Goal: Task Accomplishment & Management: Manage account settings

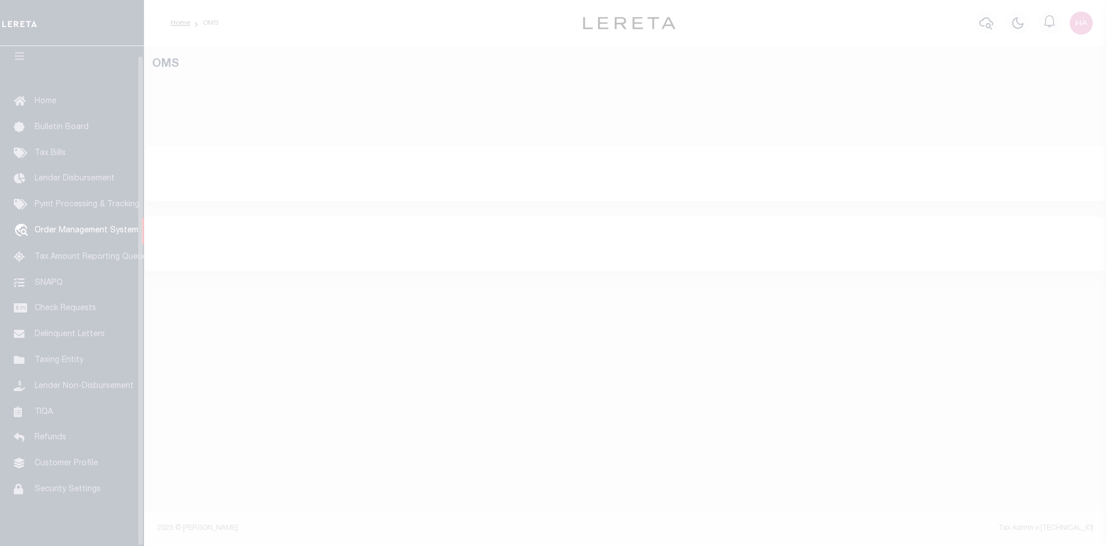
scroll to position [21, 0]
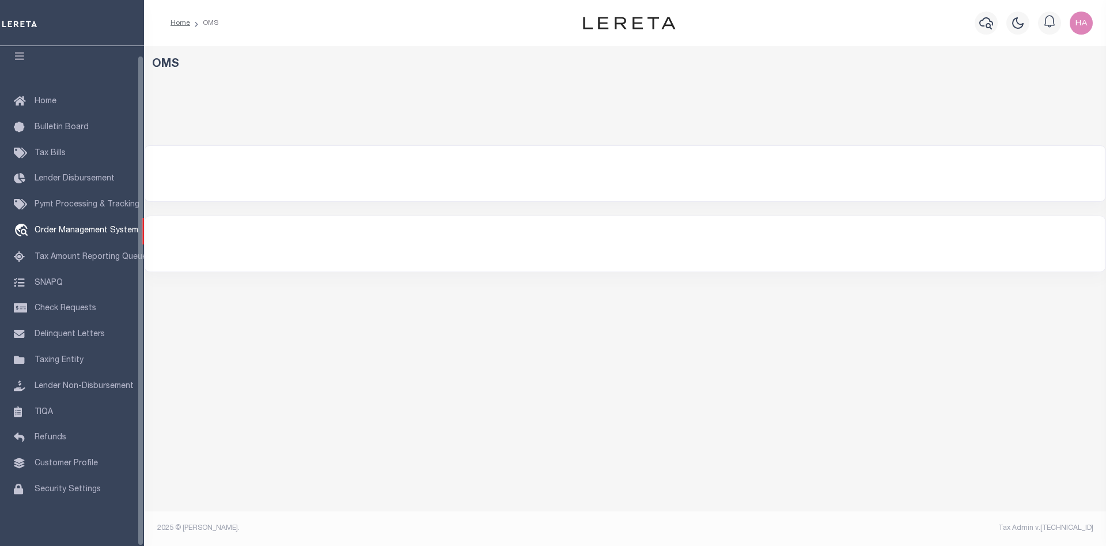
select select "200"
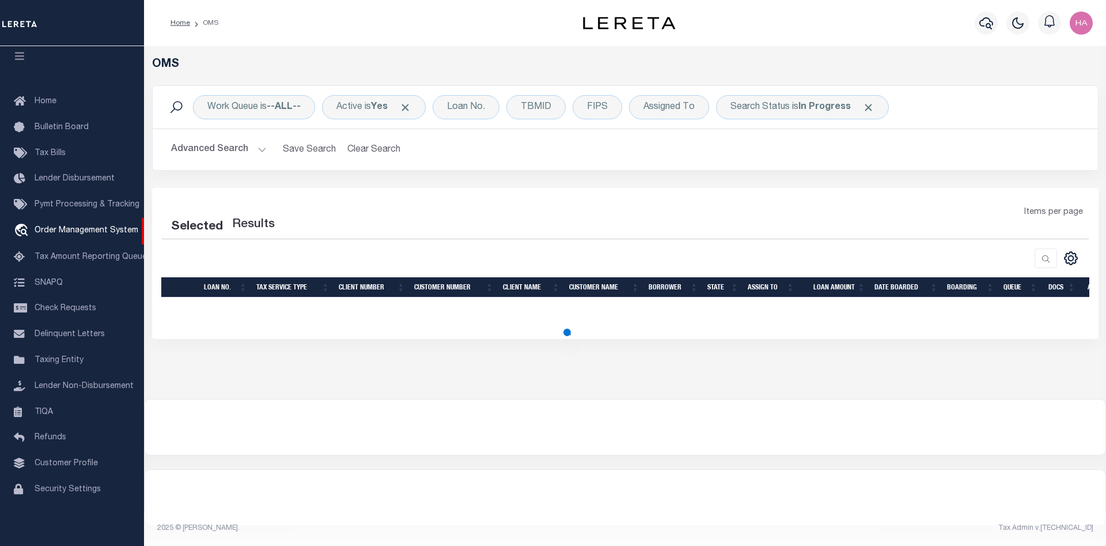
select select "200"
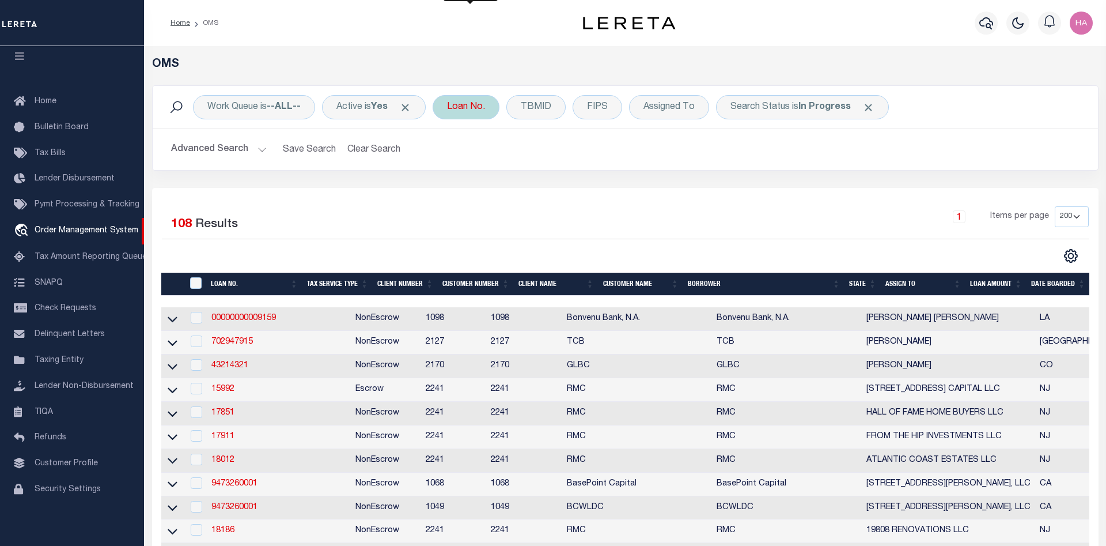
click at [455, 103] on div "Loan No." at bounding box center [466, 107] width 67 height 24
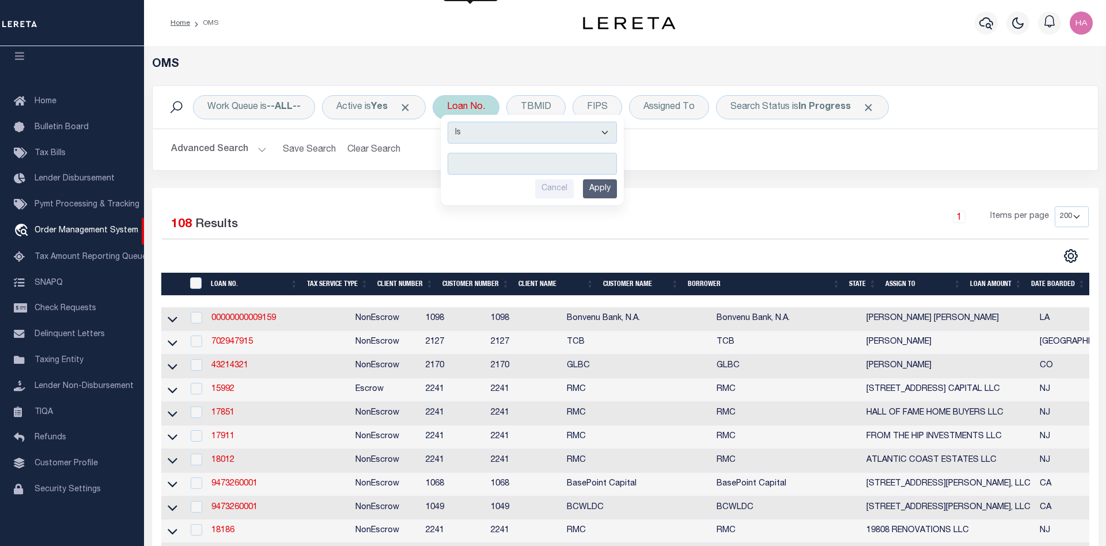
type input "3542"
click at [602, 190] on input "Apply" at bounding box center [600, 188] width 34 height 19
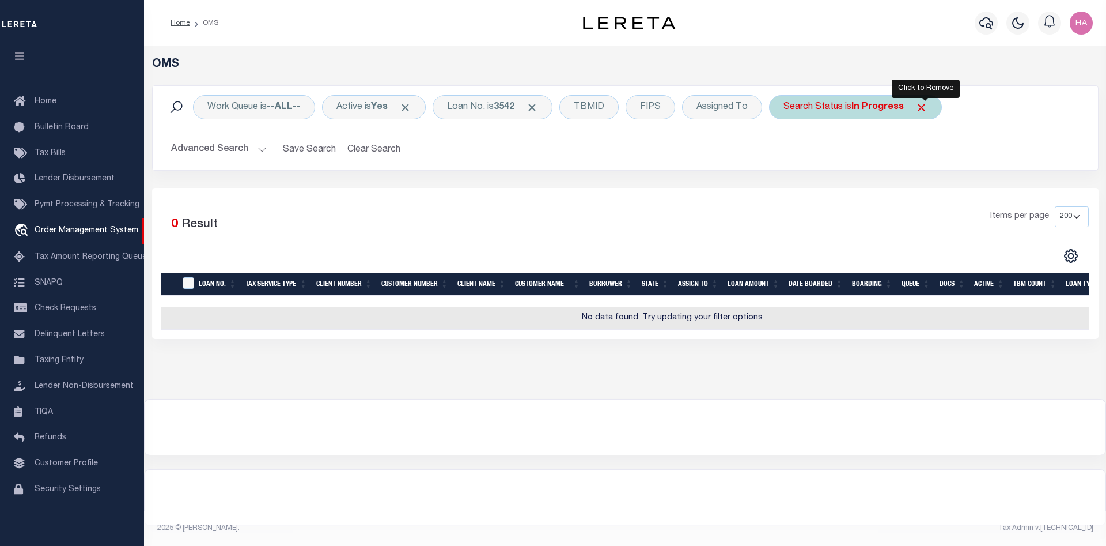
click at [927, 108] on span "Click to Remove" at bounding box center [922, 107] width 12 height 12
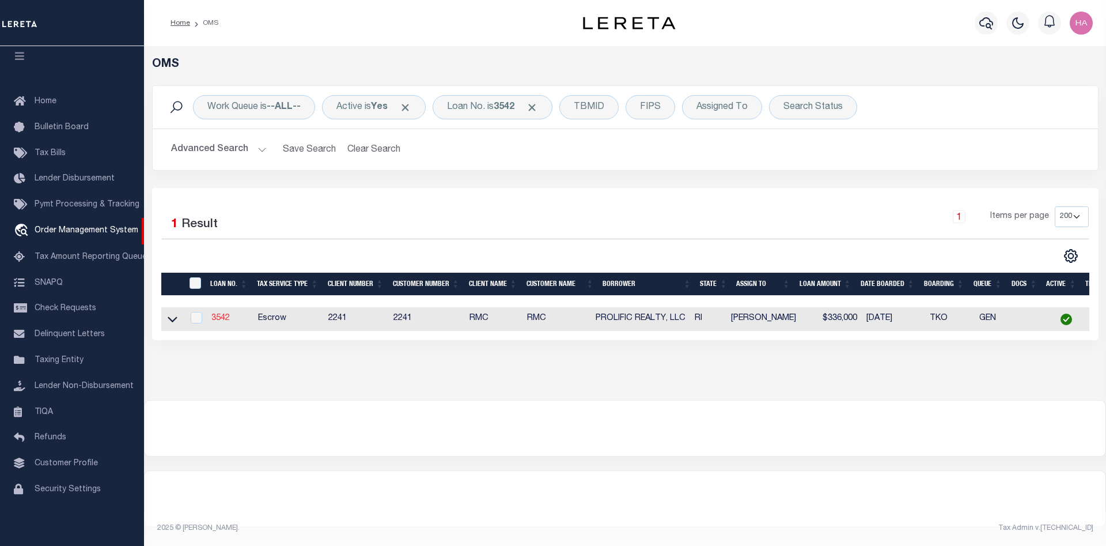
click at [222, 319] on link "3542" at bounding box center [220, 318] width 18 height 8
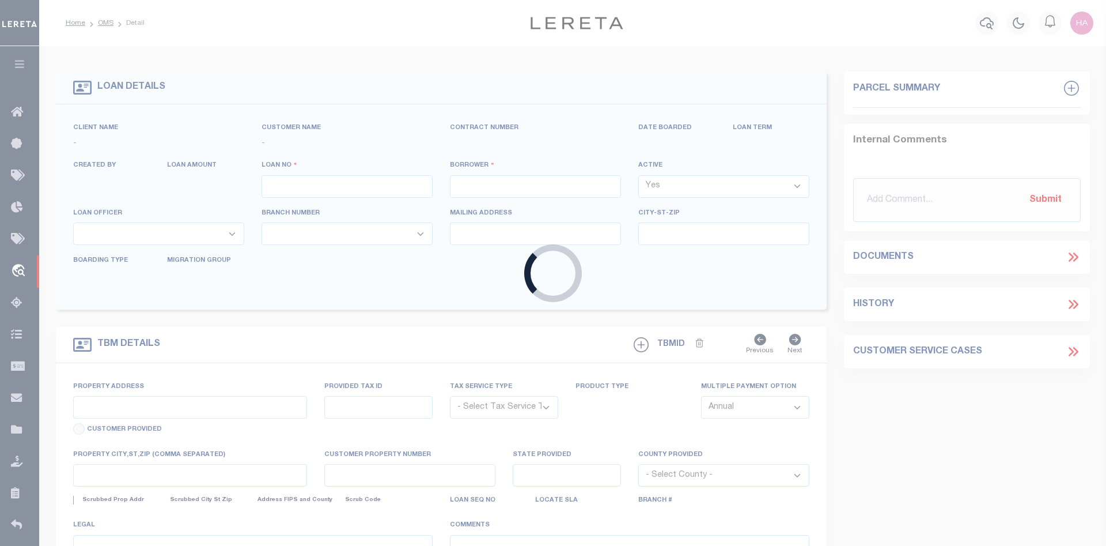
type input "3542"
type input "PROLIFIC REALTY, LLC"
select select
type input "[STREET_ADDRESS][PERSON_NAME]"
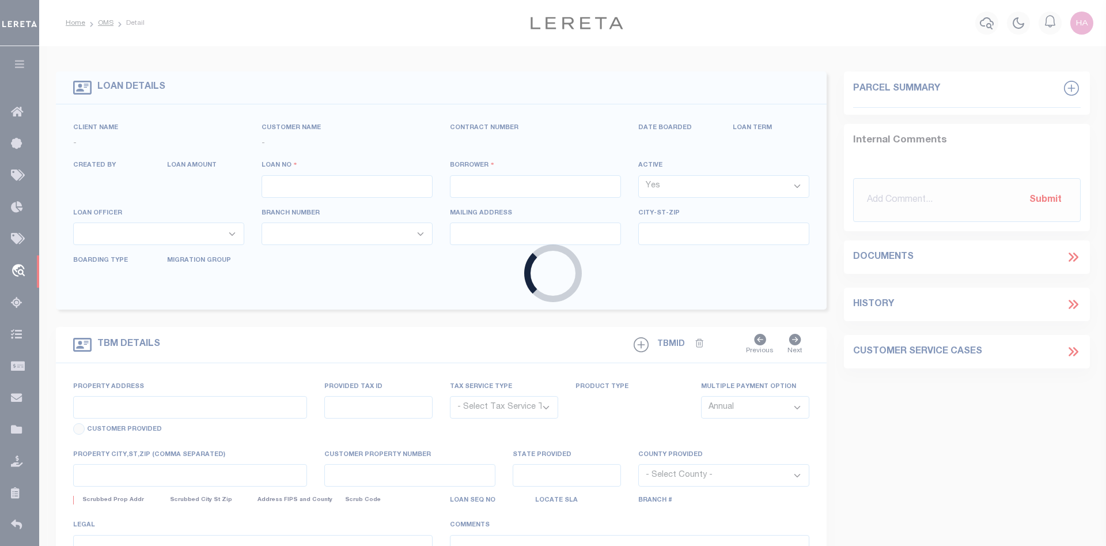
type input "Hopkinton Ma 01748"
select select "Escrow"
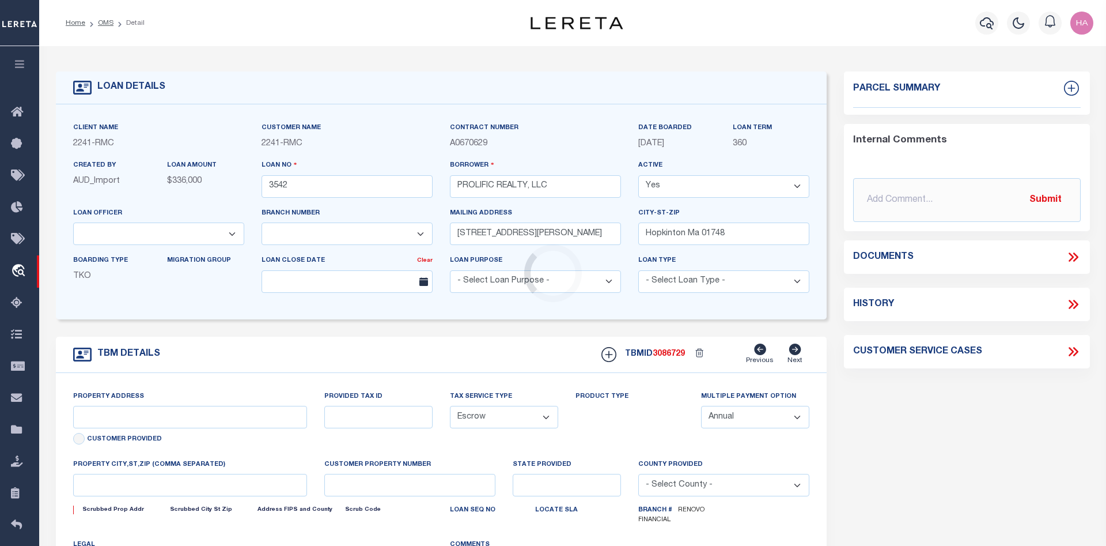
select select "25066"
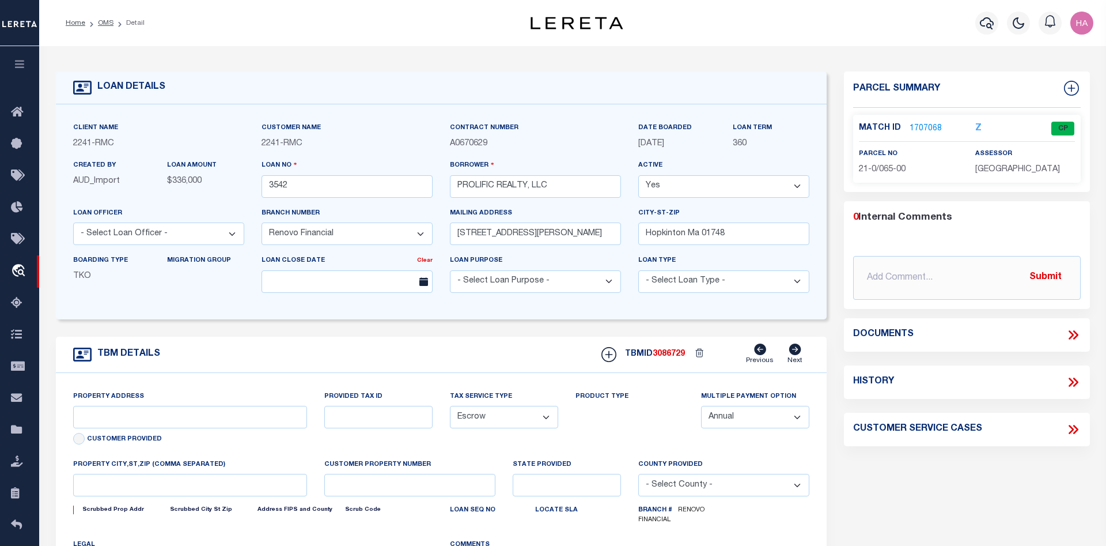
type input "[STREET_ADDRESS]"
type input "21-0/065-00 AP 21 / AL 65"
type input "Scituate, RI 02857"
type input "a0k2L00001Pf68k"
type input "RI"
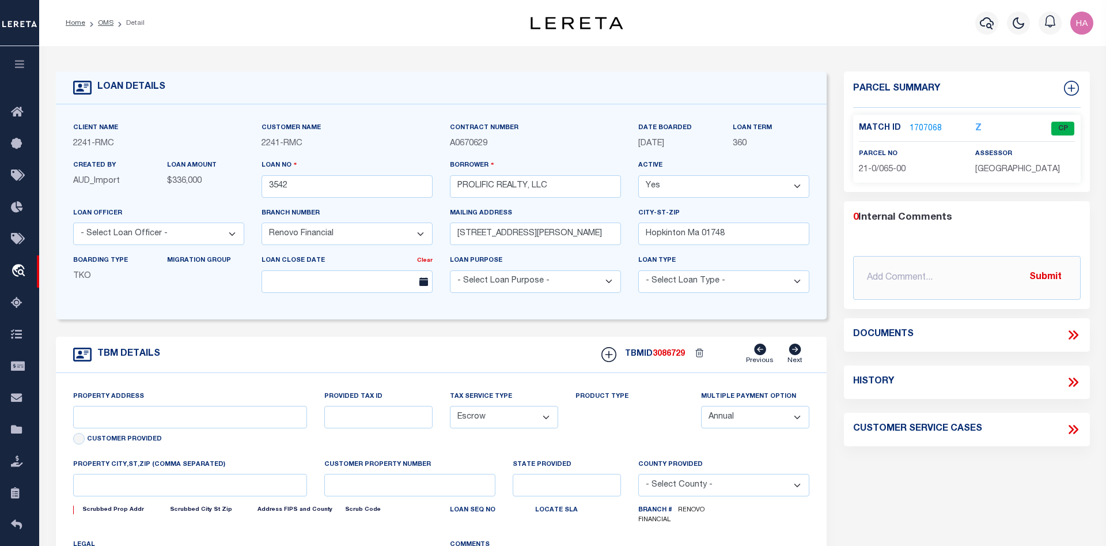
select select
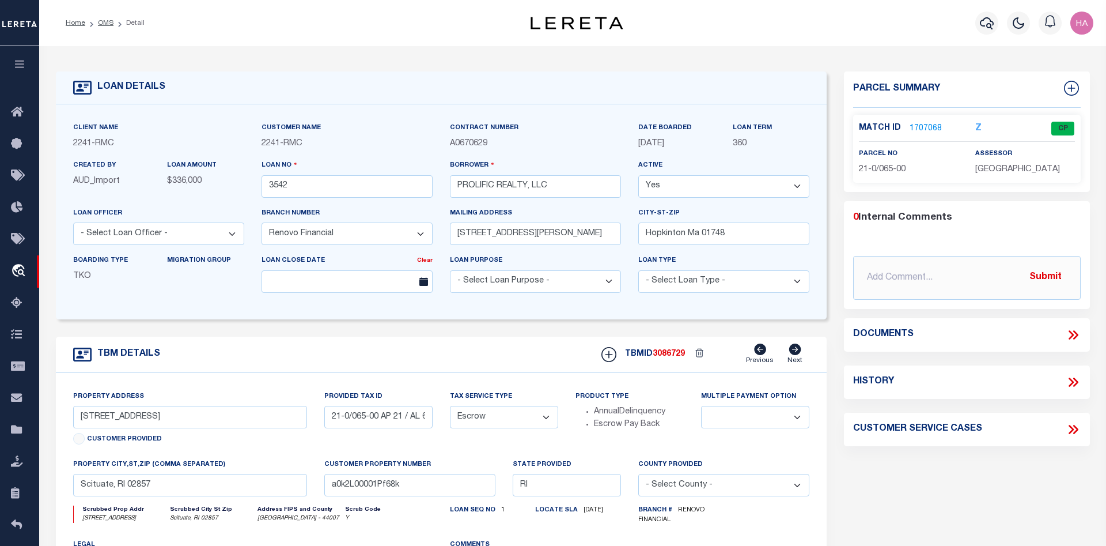
click at [931, 127] on link "1707068" at bounding box center [926, 129] width 32 height 12
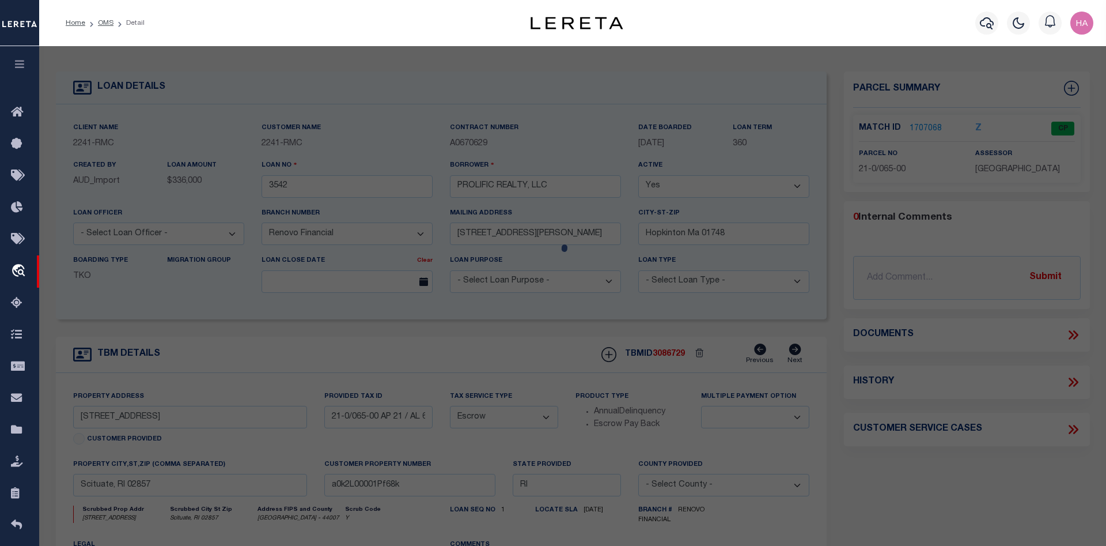
checkbox input "false"
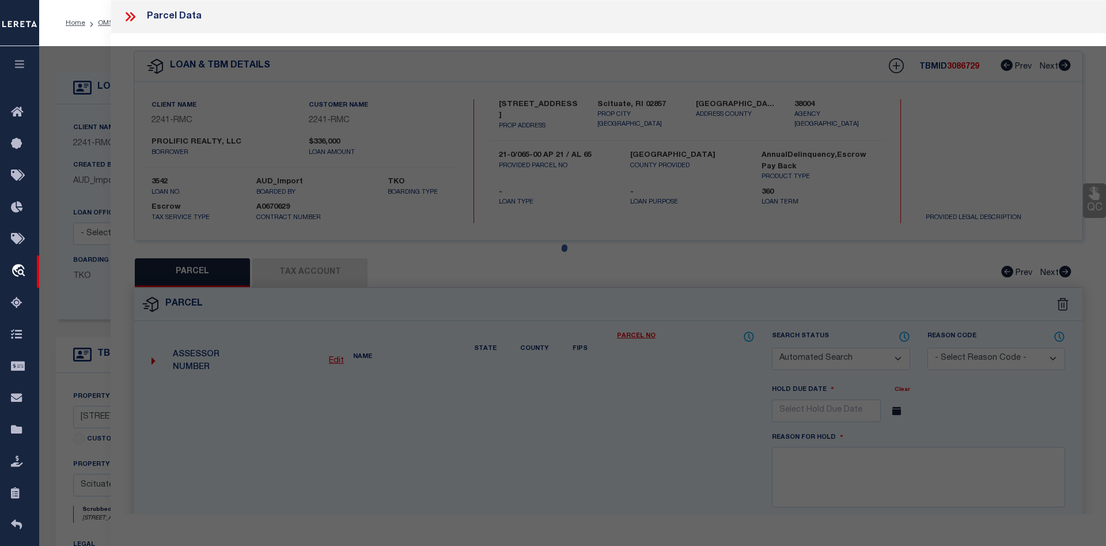
select select "CP"
type input "PROLIFIC REALTY LLC"
select select
type input "112 QUAKER LN"
checkbox input "false"
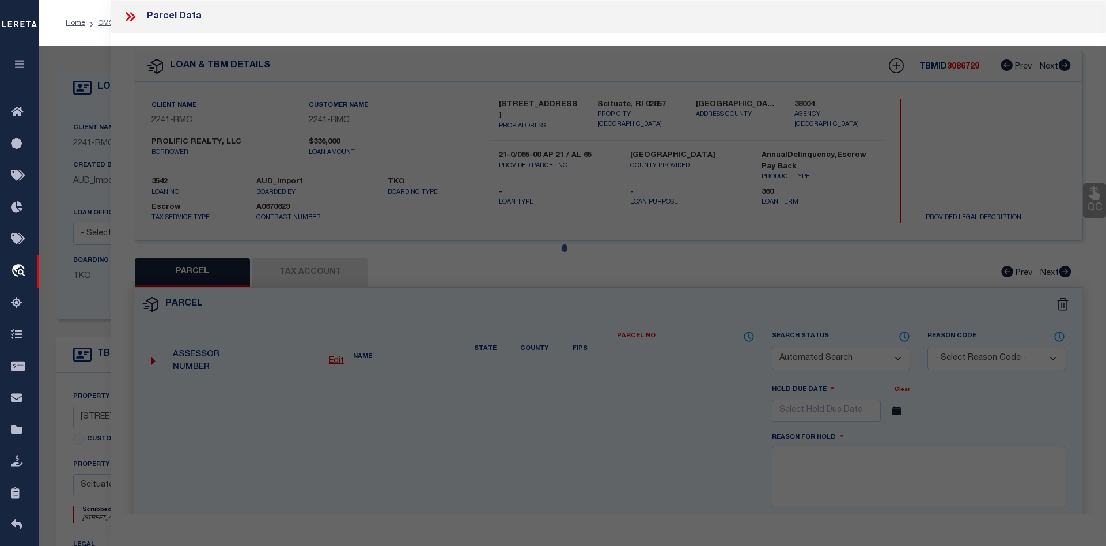
type input "RI"
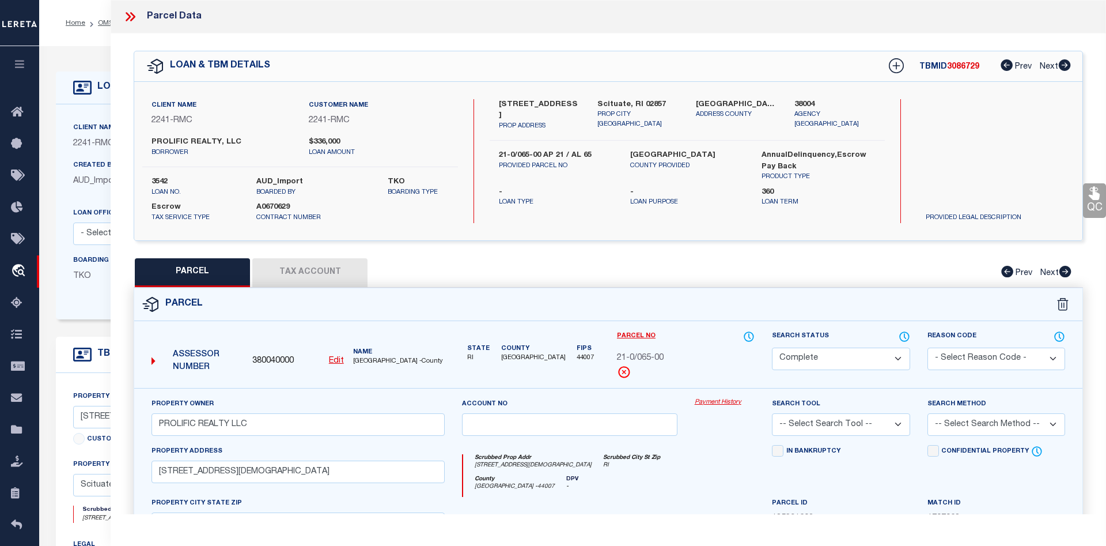
click at [718, 399] on link "Payment History" at bounding box center [725, 403] width 60 height 10
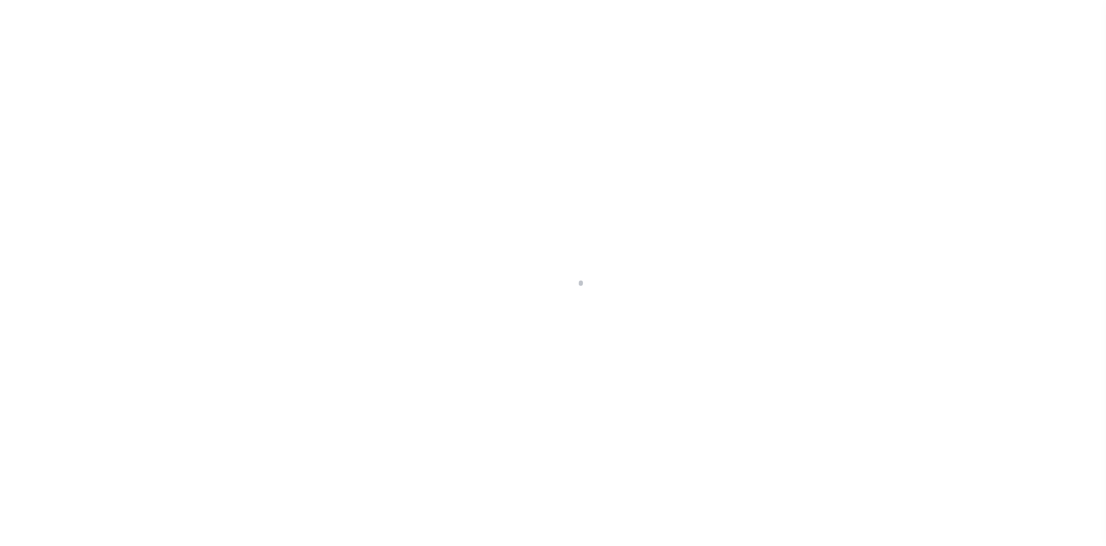
select select "25066"
select select "Escrow"
select select
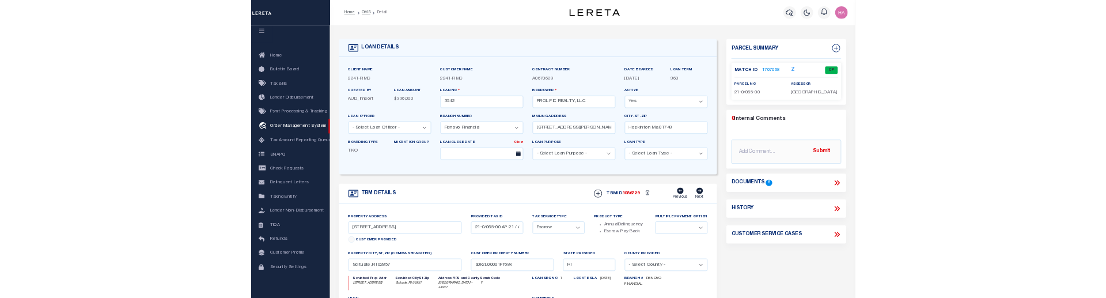
scroll to position [294, 0]
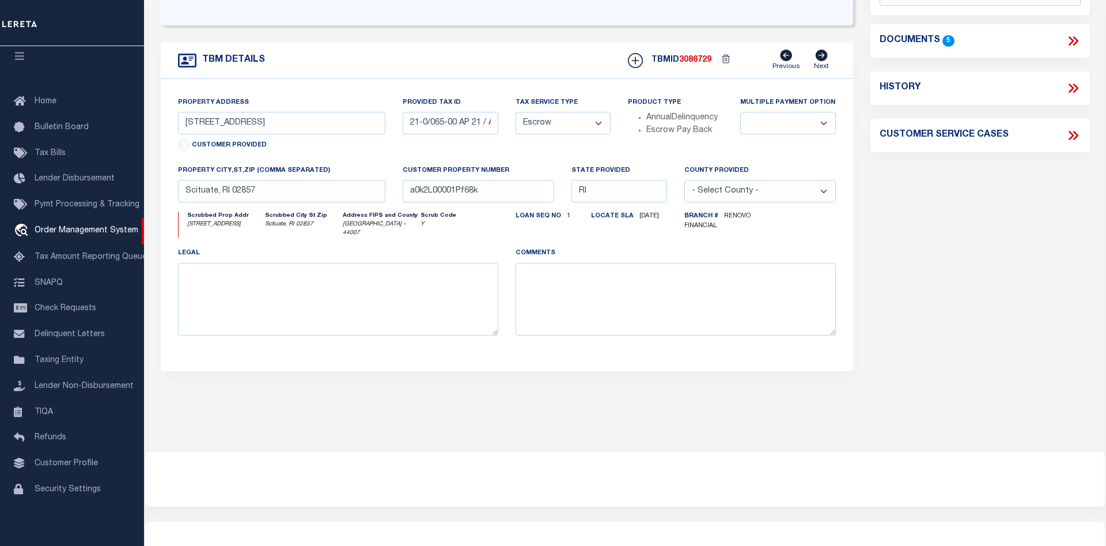
click at [516, 112] on select "- Select Tax Service Type - Escrow NonEscrow" at bounding box center [563, 123] width 95 height 22
click at [612, 99] on div "Tax Service Type - Select Tax Service Type - Escrow NonEscrow" at bounding box center [563, 130] width 112 height 68
click at [516, 112] on select "- Select Tax Service Type - Escrow NonEscrow" at bounding box center [563, 123] width 95 height 22
select select "NonEscrow"
click option "NonEscrow" at bounding box center [0, 0] width 0 height 0
